Goal: Transaction & Acquisition: Subscribe to service/newsletter

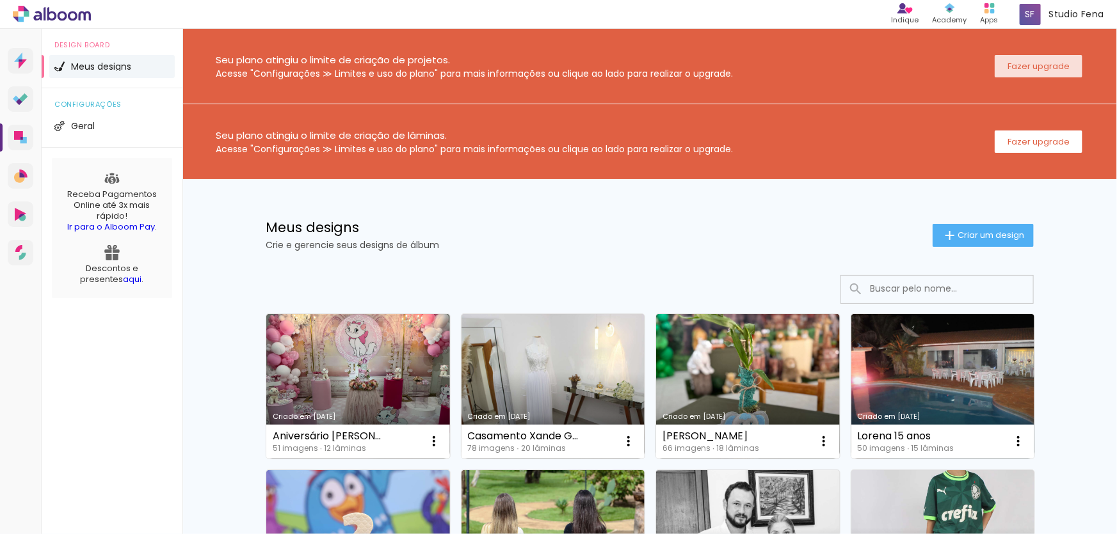
click at [0, 0] on slot "Fazer upgrade" at bounding box center [0, 0] width 0 height 0
